Goal: Answer question/provide support: Share knowledge or assist other users

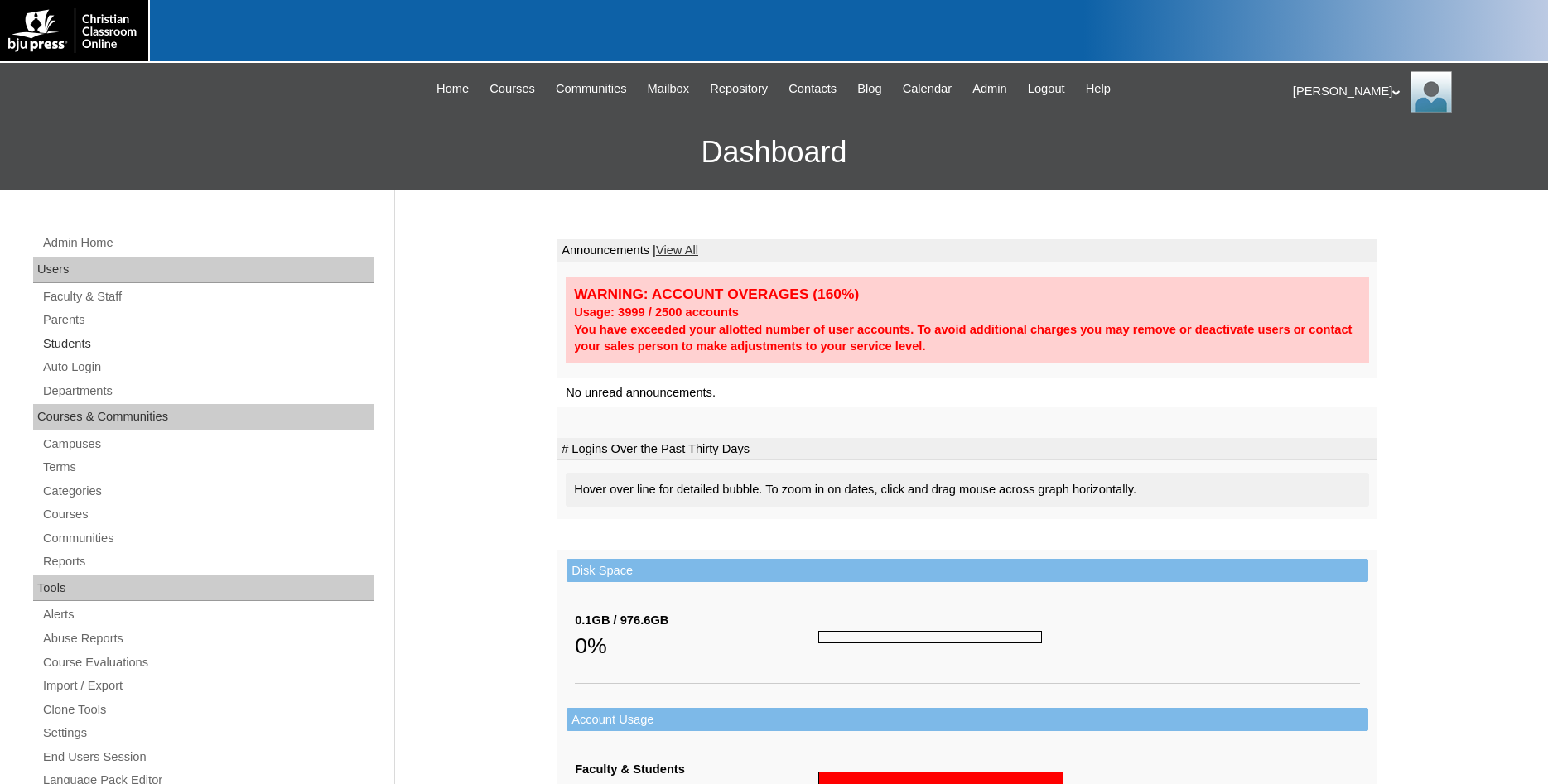
click at [71, 343] on link "Students" at bounding box center [208, 344] width 332 height 21
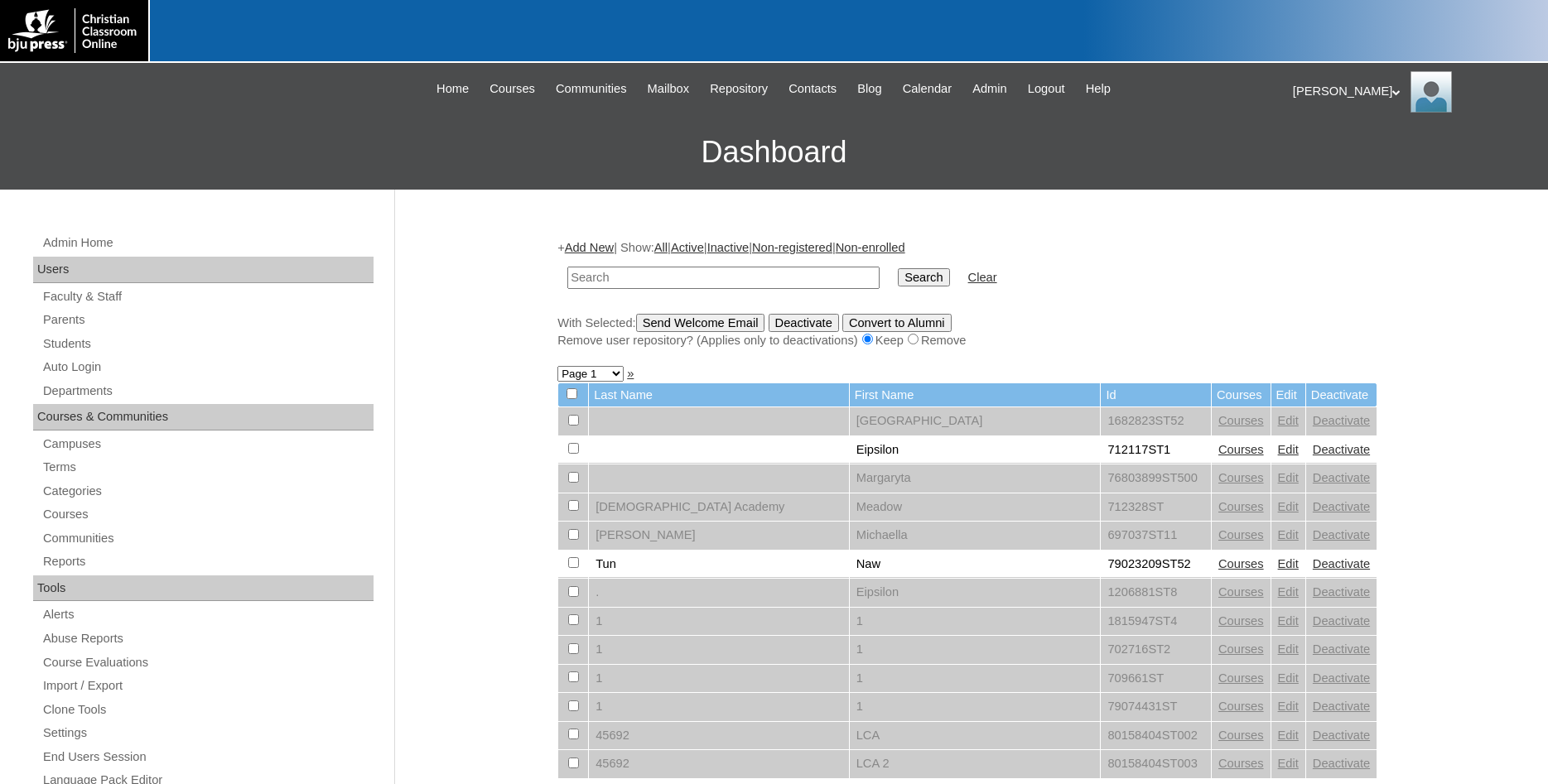
click at [692, 283] on input "text" at bounding box center [723, 278] width 312 height 23
type input "[PERSON_NAME]"
click at [897, 268] on input "Search" at bounding box center [923, 277] width 51 height 18
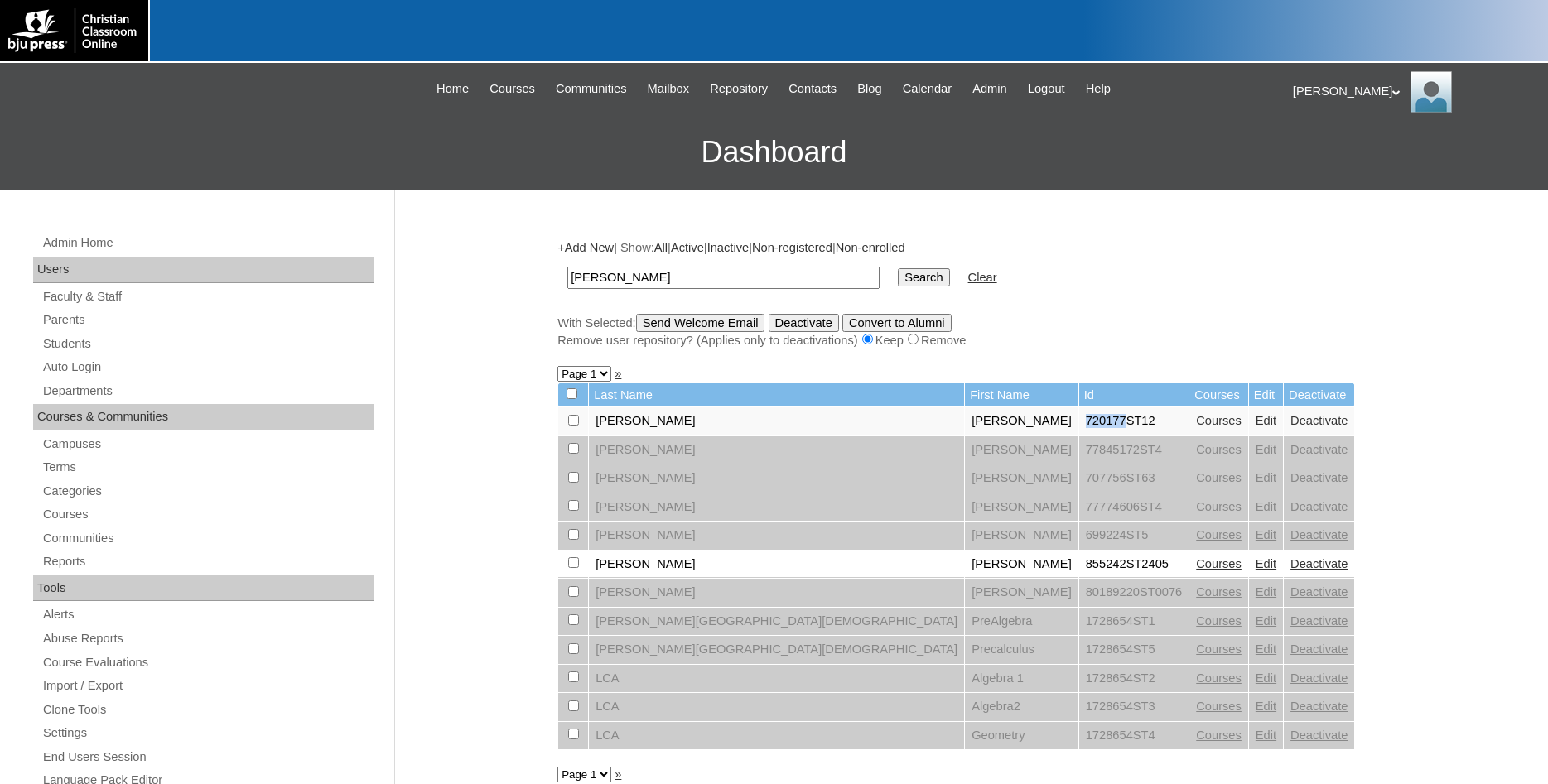
drag, startPoint x: 906, startPoint y: 432, endPoint x: 860, endPoint y: 432, distance: 46.0
click at [1079, 432] on td "720177ST12" at bounding box center [1134, 421] width 110 height 28
copy td "720177"
click at [1255, 427] on link "Edit" at bounding box center [1266, 420] width 21 height 13
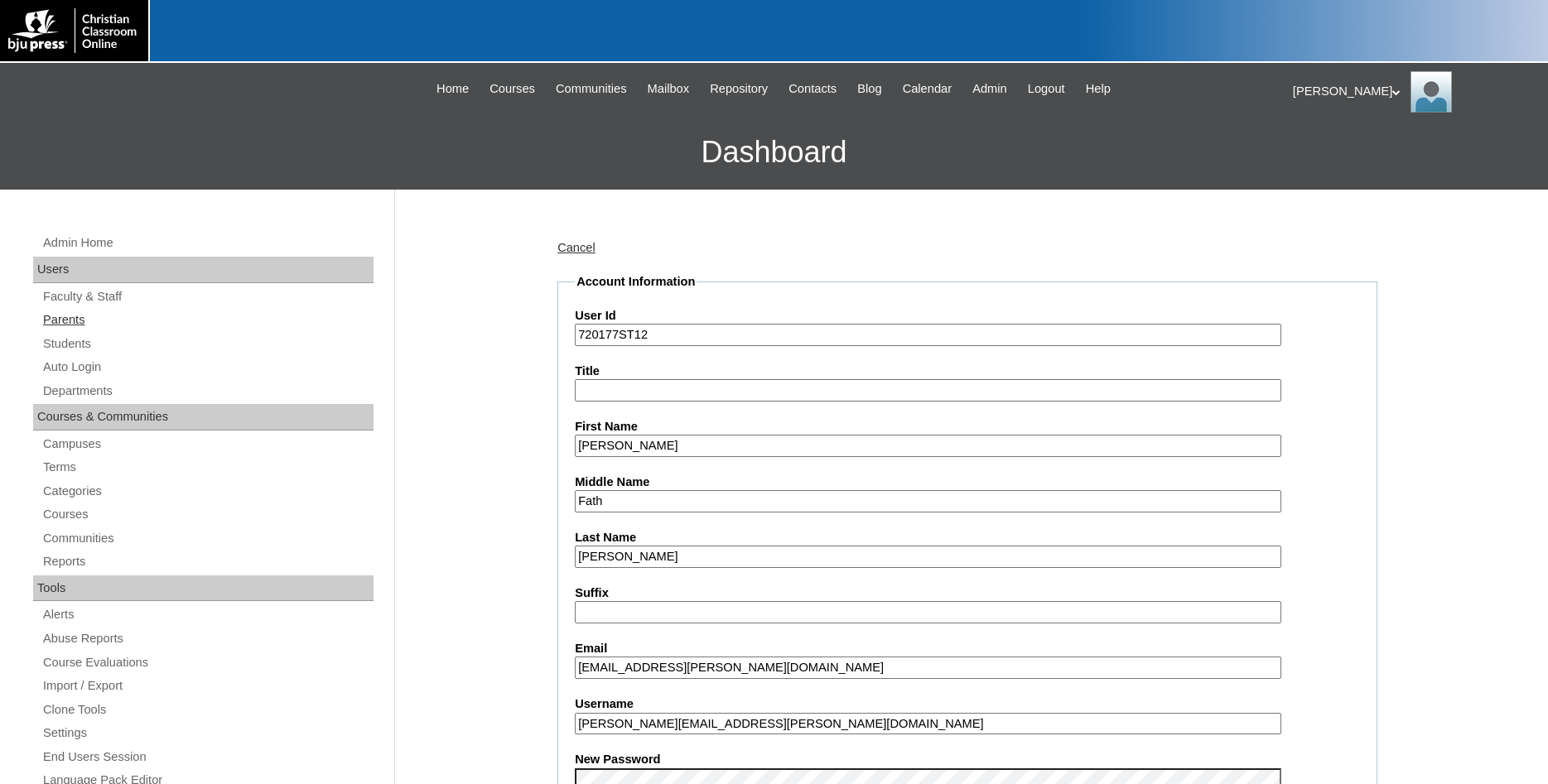
click at [79, 320] on link "Parents" at bounding box center [208, 320] width 332 height 21
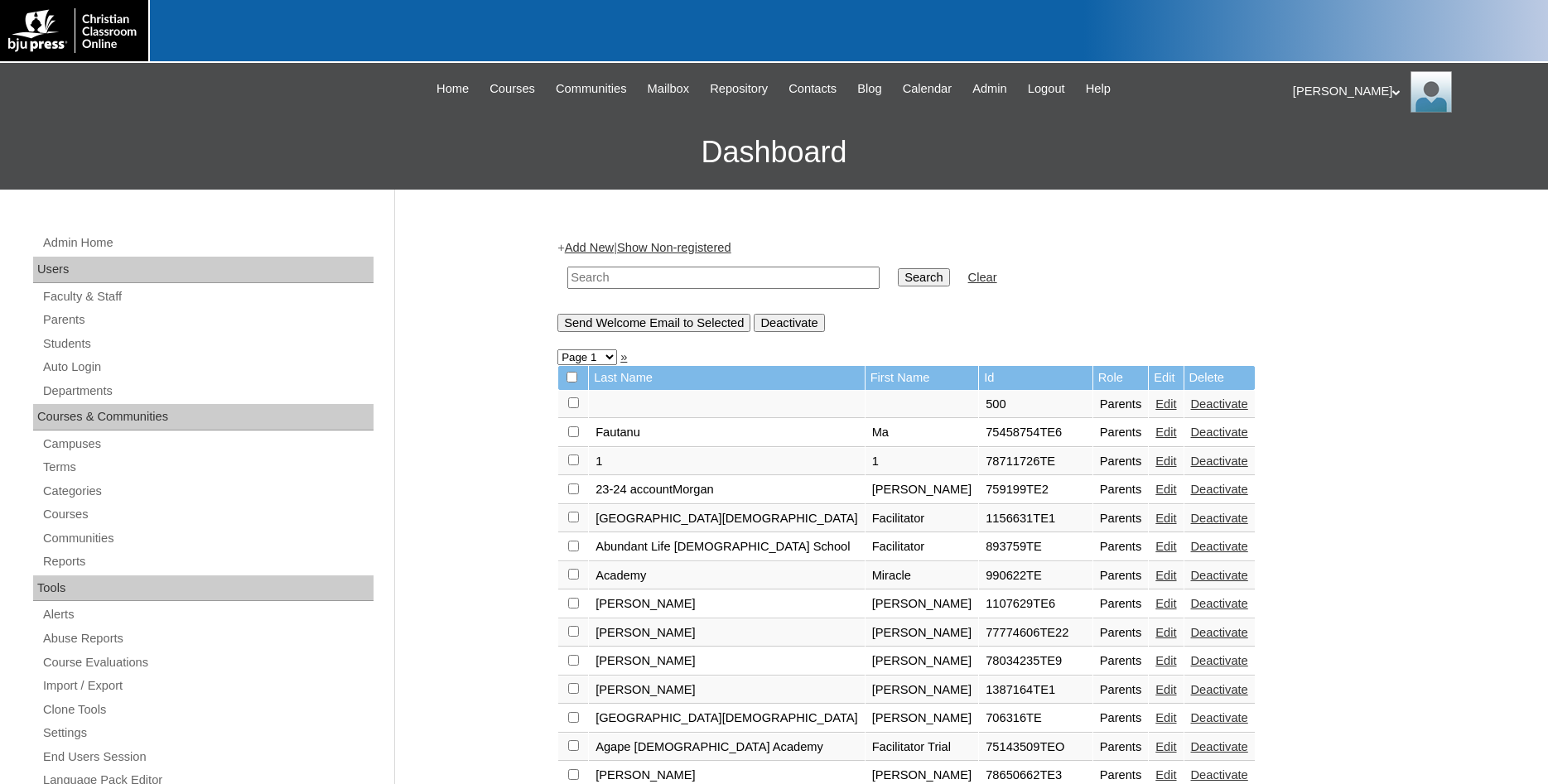
click at [694, 279] on input "text" at bounding box center [723, 278] width 312 height 23
type input "720177"
click at [897, 268] on input "Search" at bounding box center [923, 277] width 51 height 18
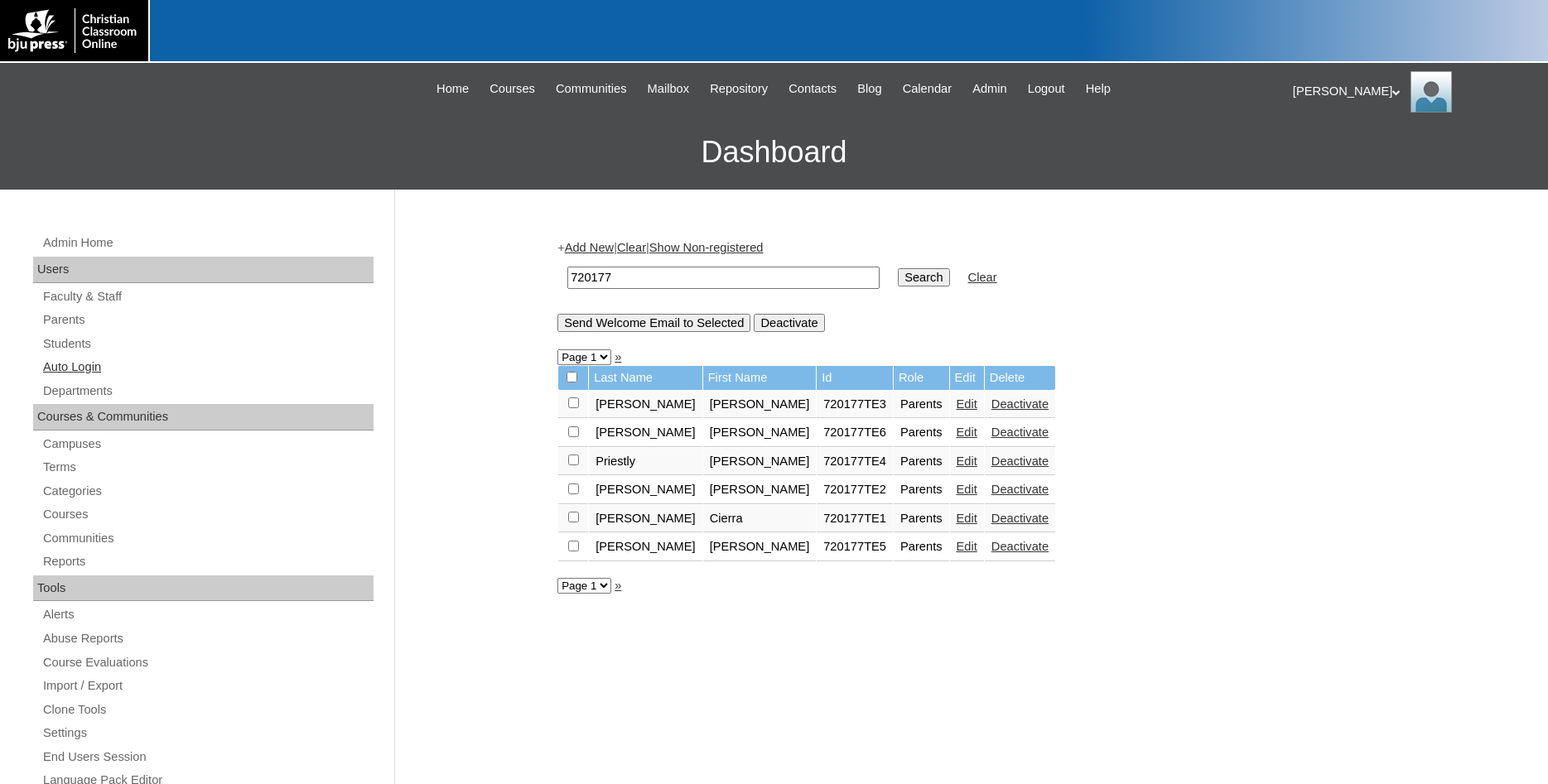
click at [95, 366] on link "Auto Login" at bounding box center [208, 367] width 332 height 21
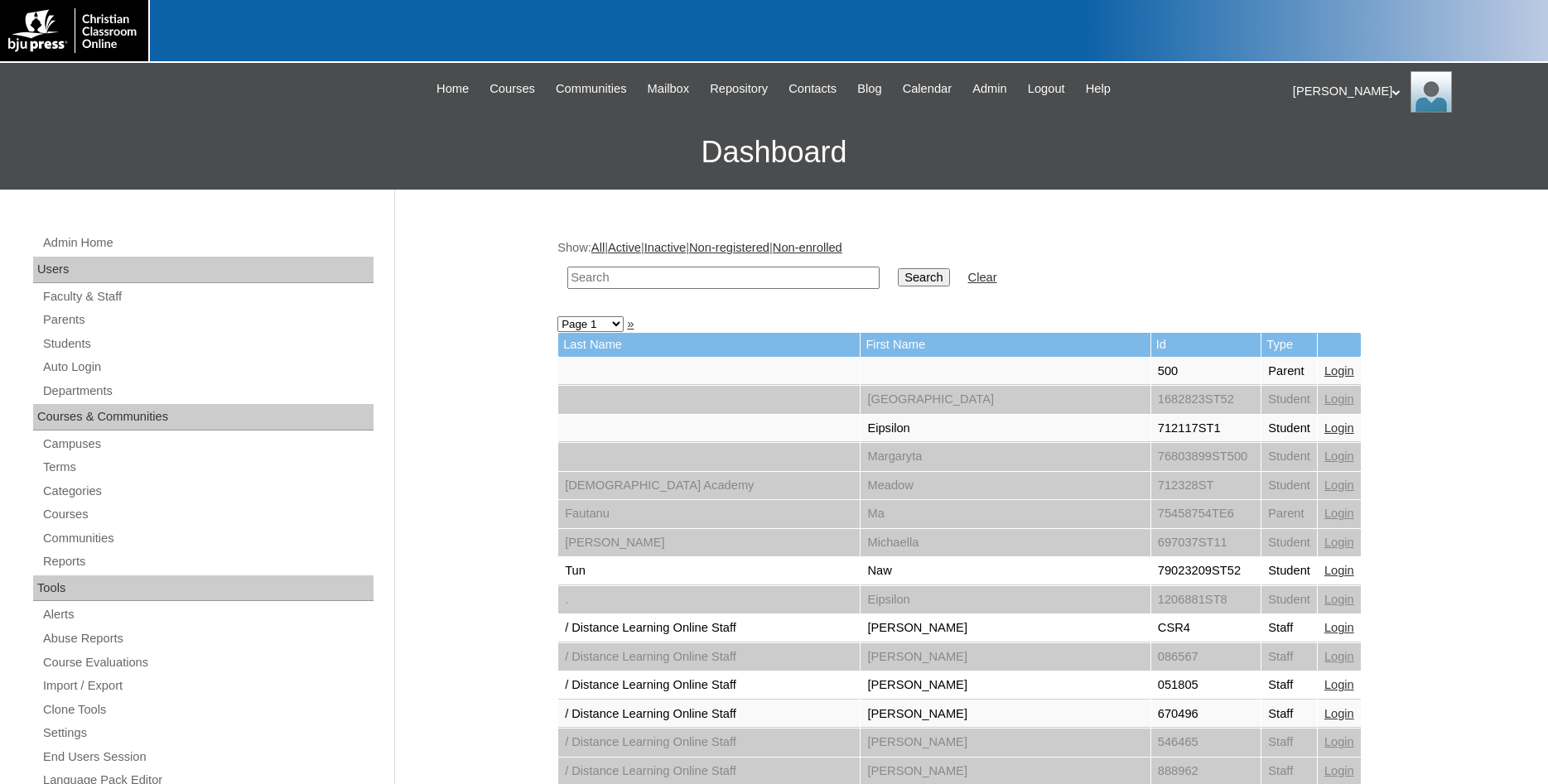
click at [677, 276] on input "text" at bounding box center [723, 278] width 312 height 23
type input "720177"
click at [897, 268] on input "Search" at bounding box center [923, 277] width 51 height 18
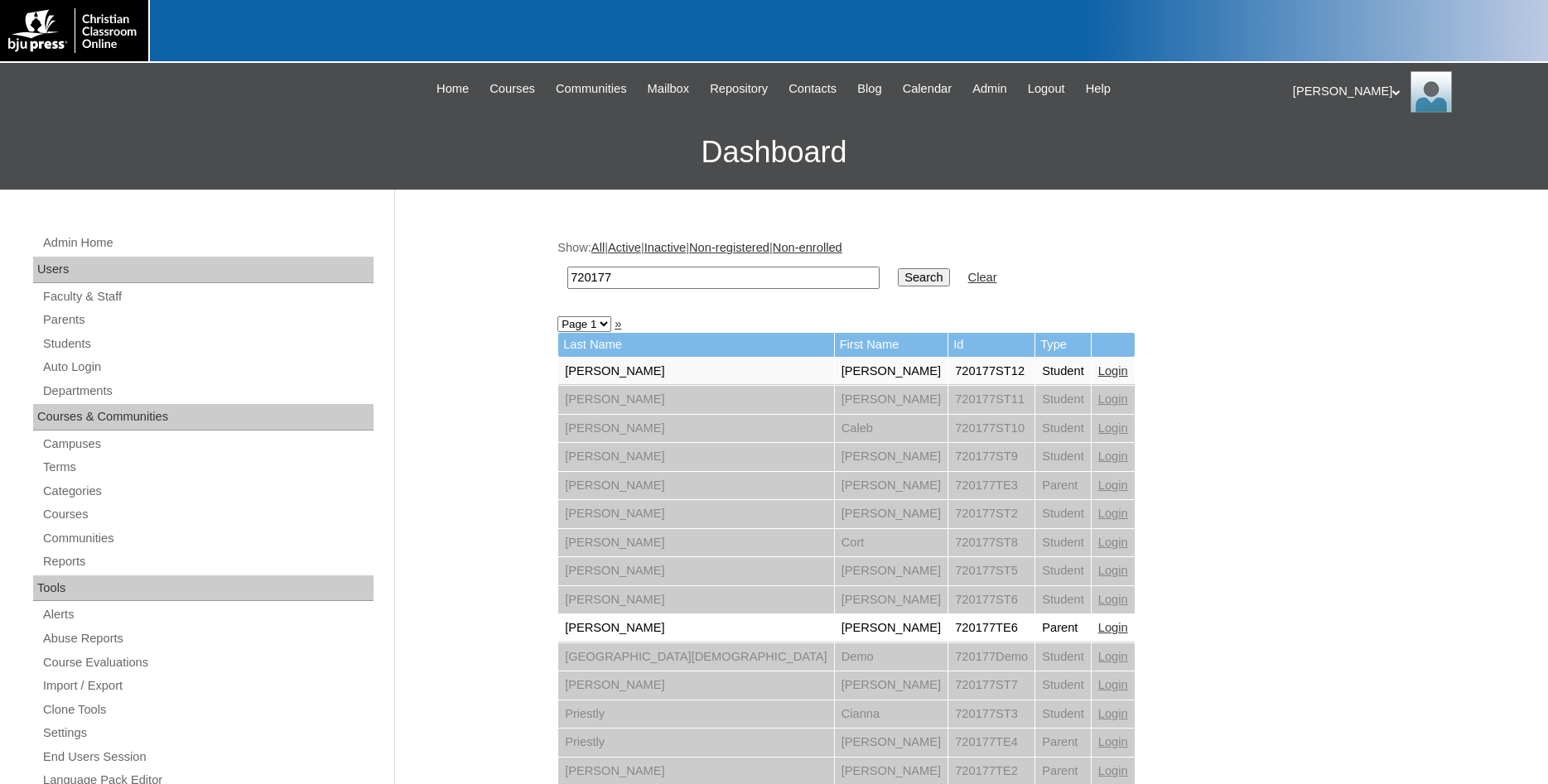
click at [1098, 630] on link "Login" at bounding box center [1113, 627] width 30 height 13
